Goal: Find specific page/section: Find specific page/section

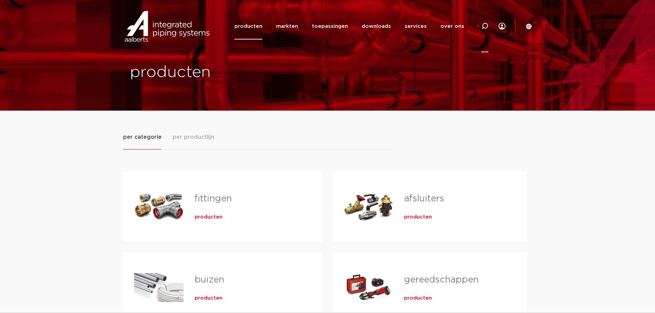
click at [485, 27] on icon at bounding box center [484, 26] width 7 height 7
paste input "SP6000V"
type input "SP6000V"
click button "Zoeken" at bounding box center [0, 0] width 0 height 0
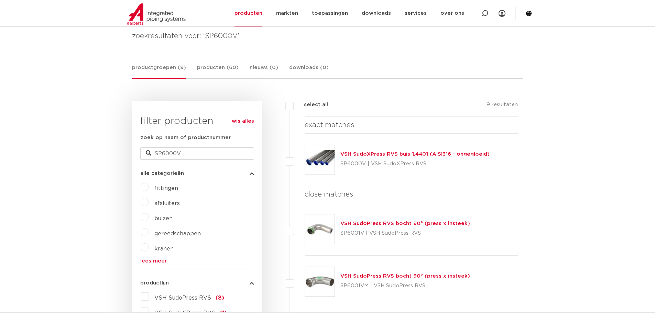
scroll to position [103, 0]
click at [356, 155] on link "VSH SudoXPress RVS buis 1.4401 (AISI316 - ongegloeid)" at bounding box center [414, 153] width 149 height 5
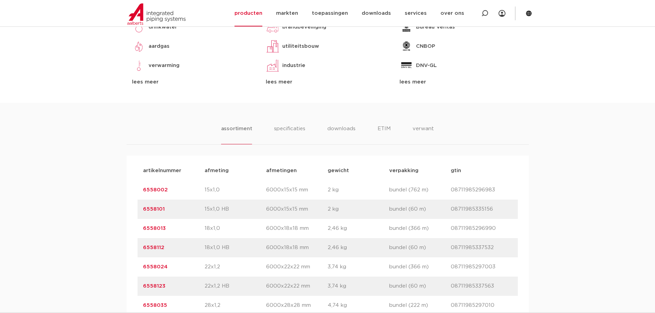
scroll to position [412, 0]
